Goal: Find specific page/section: Find specific page/section

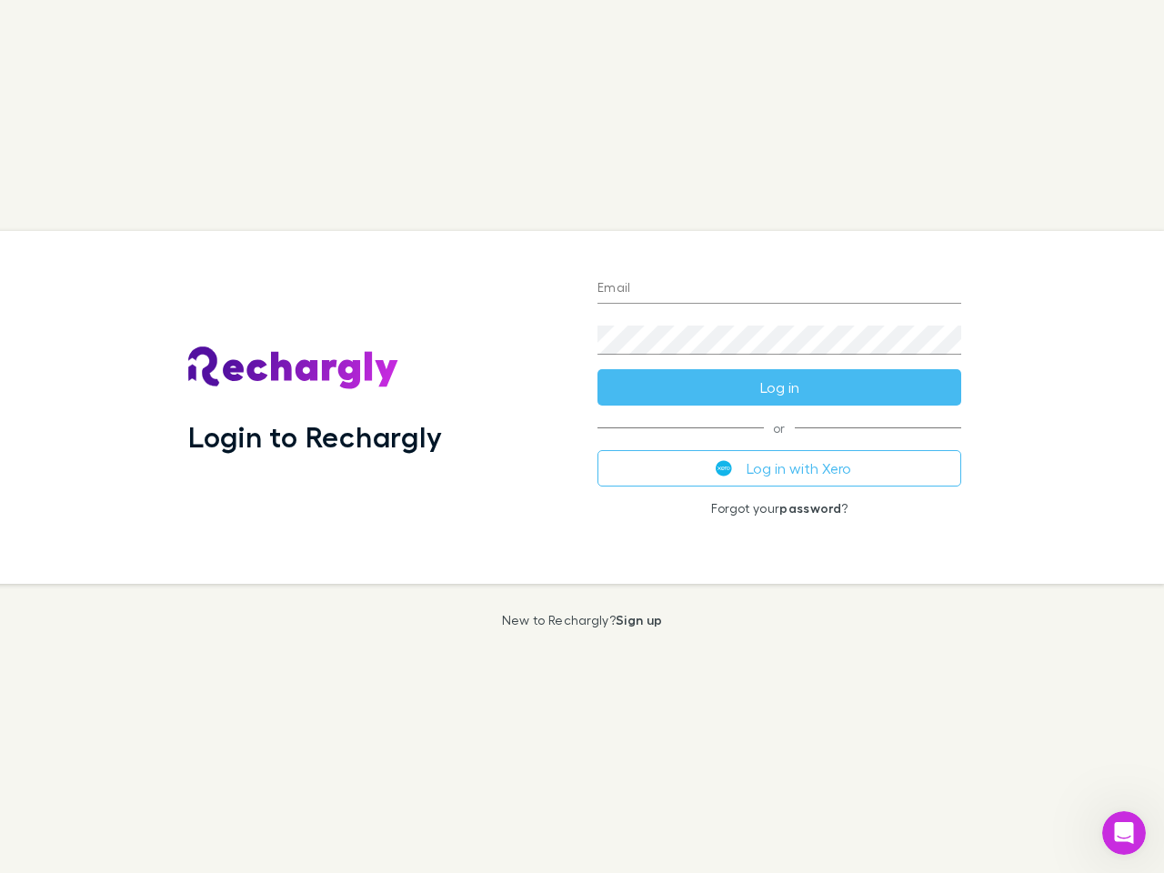
click at [582, 436] on div "Login to Rechargly" at bounding box center [378, 407] width 409 height 353
click at [779, 289] on input "Email" at bounding box center [779, 289] width 364 height 29
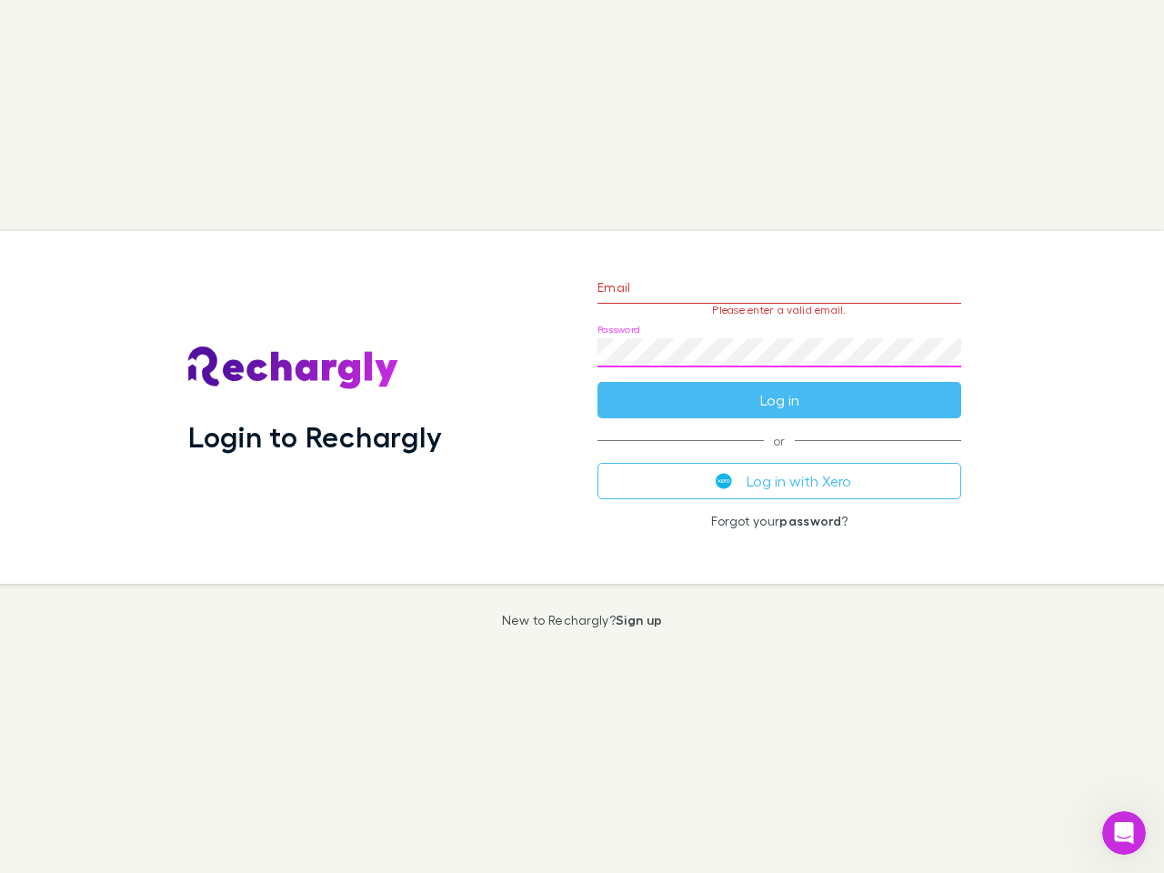
click at [779, 387] on form "Email Please enter a valid email. Password Log in" at bounding box center [779, 339] width 364 height 158
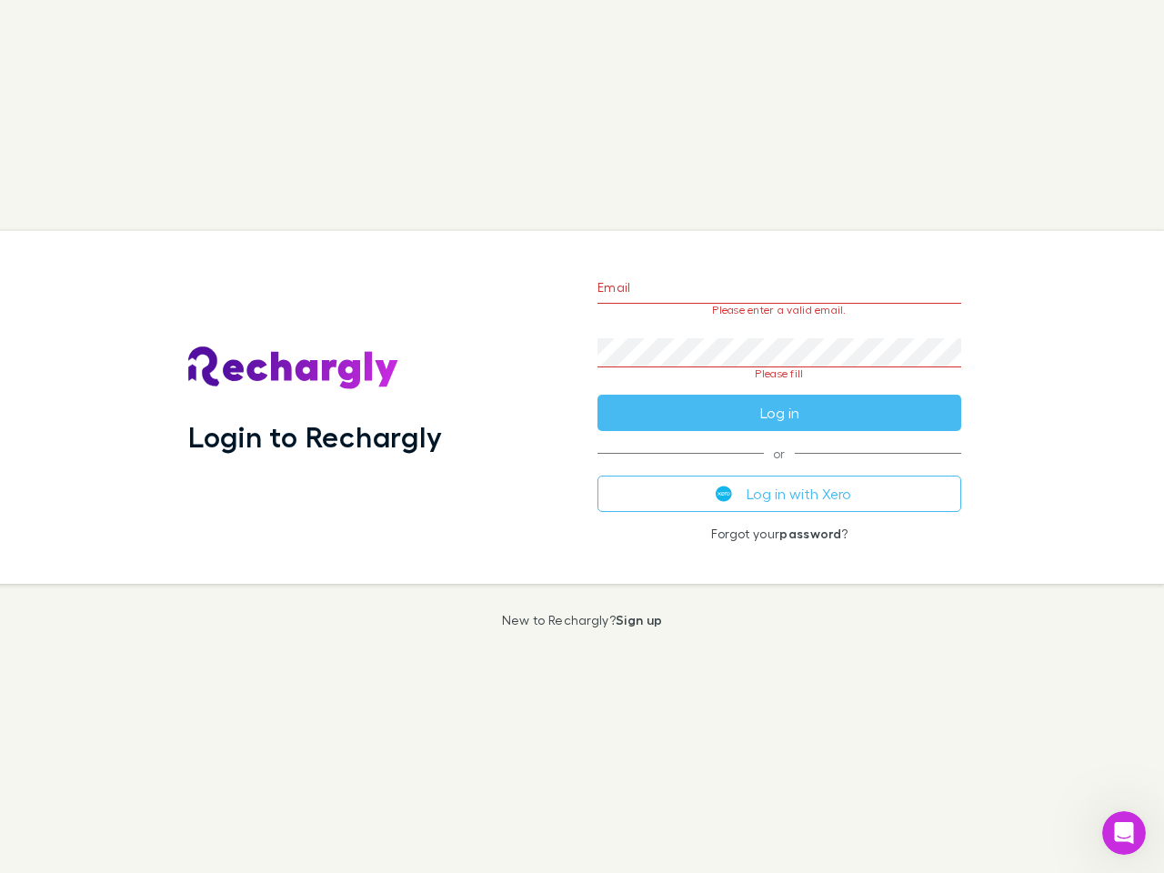
click at [779, 468] on div "Email Please enter a valid email. Password Please fill Log in or Log in with Xe…" at bounding box center [779, 407] width 393 height 353
click at [1124, 833] on icon "Open Intercom Messenger" at bounding box center [1124, 833] width 30 height 30
